Goal: Task Accomplishment & Management: Complete application form

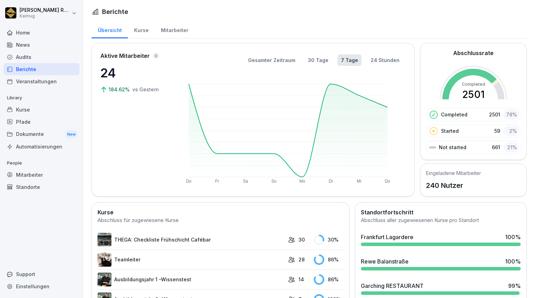
click at [25, 55] on div "Audits" at bounding box center [41, 57] width 76 height 12
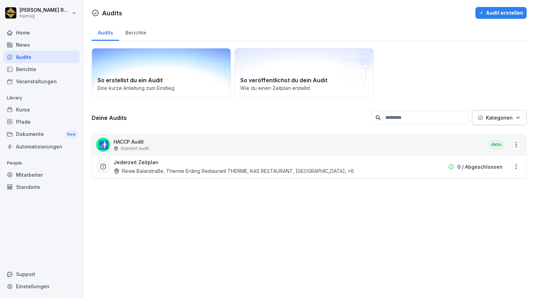
click at [166, 72] on div "So erstellst du ein Audit Eine kurze Anleitung zum Einstieg" at bounding box center [161, 72] width 139 height 49
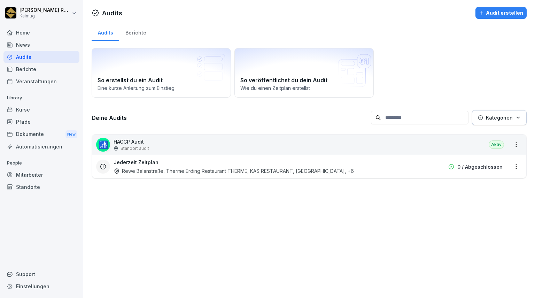
click at [487, 7] on button "Audit erstellen" at bounding box center [500, 13] width 51 height 12
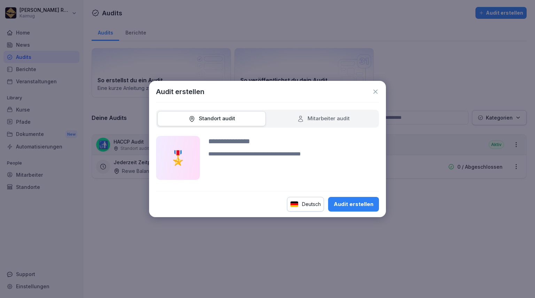
click at [293, 116] on div "Mitarbeiter audit" at bounding box center [323, 118] width 108 height 15
click at [300, 118] on icon at bounding box center [300, 118] width 7 height 7
click at [343, 201] on div "Audit erstellen" at bounding box center [353, 204] width 40 height 8
click at [252, 143] on input at bounding box center [293, 141] width 171 height 10
type input "*"
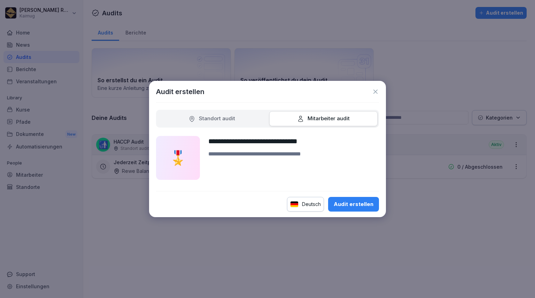
type input "**********"
click at [264, 153] on textarea at bounding box center [293, 165] width 171 height 30
click at [349, 203] on div "Audit erstellen" at bounding box center [353, 204] width 40 height 8
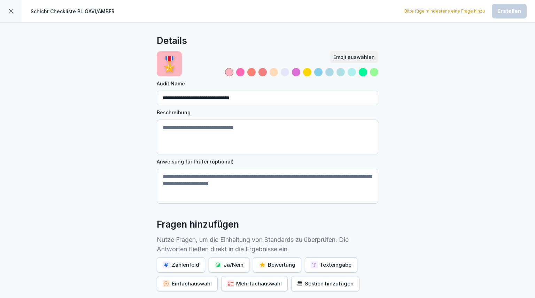
click at [237, 72] on div at bounding box center [240, 72] width 8 height 8
click at [370, 73] on div at bounding box center [374, 72] width 8 height 8
click at [355, 53] on div "Emoji auswählen" at bounding box center [353, 57] width 41 height 8
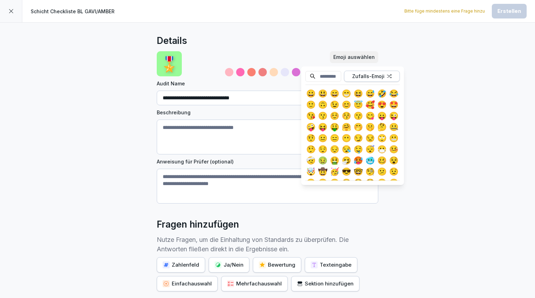
click at [367, 89] on div "😅" at bounding box center [369, 93] width 11 height 11
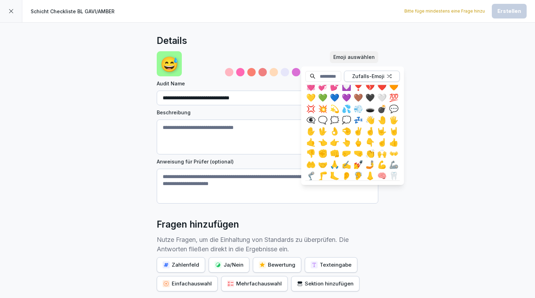
scroll to position [142, 5]
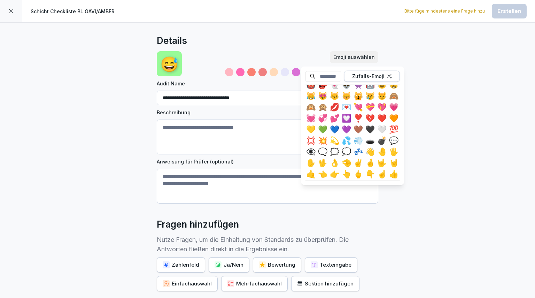
click at [324, 76] on input at bounding box center [323, 76] width 36 height 11
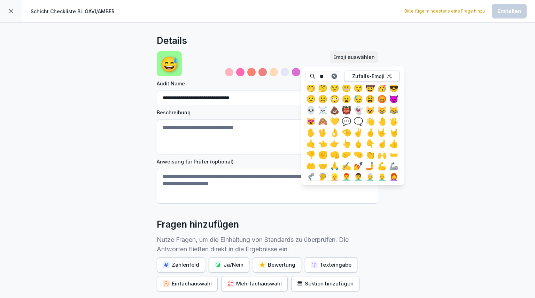
scroll to position [142, 0]
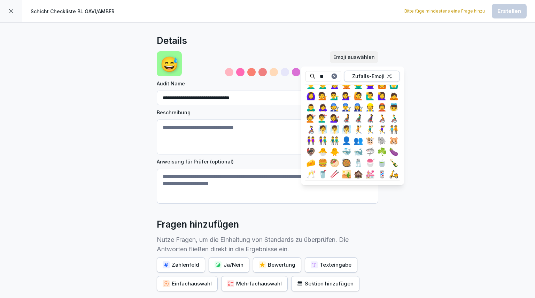
type input "*"
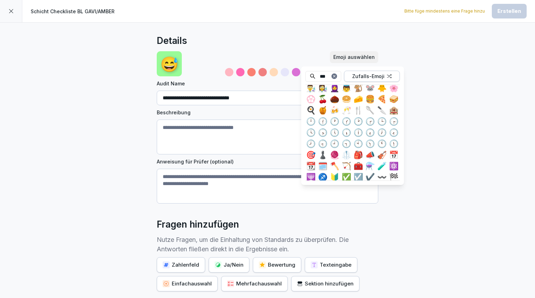
scroll to position [46, 0]
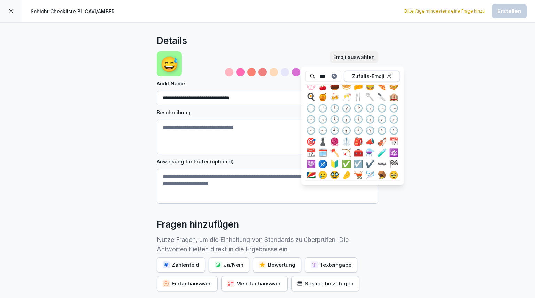
type input "***"
click at [347, 159] on div "✅" at bounding box center [346, 163] width 11 height 11
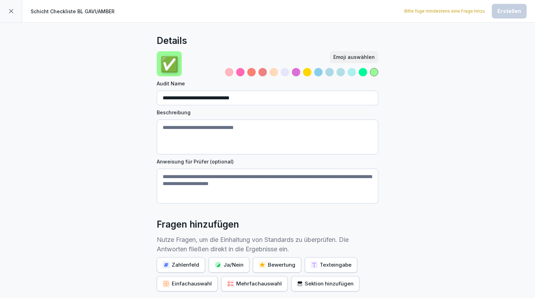
click at [429, 140] on div "**********" at bounding box center [267, 192] width 535 height 338
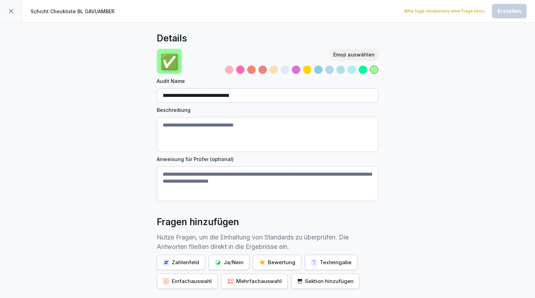
scroll to position [0, 0]
